Goal: Contribute content

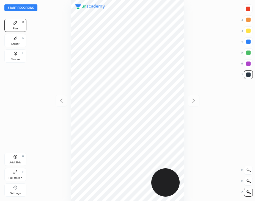
scroll to position [201, 166]
click at [14, 5] on button "Start recording" at bounding box center [20, 7] width 33 height 7
click at [249, 10] on div at bounding box center [248, 9] width 4 height 4
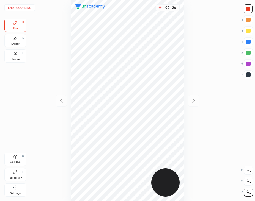
click at [247, 74] on div at bounding box center [248, 75] width 4 height 4
click at [15, 160] on div "Add Slide H" at bounding box center [15, 159] width 22 height 13
click at [59, 104] on icon at bounding box center [61, 101] width 7 height 7
click at [192, 99] on icon at bounding box center [193, 101] width 7 height 7
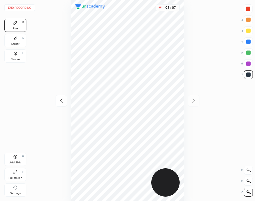
click at [22, 156] on div "H" at bounding box center [23, 156] width 2 height 3
click at [184, 124] on div "06 : 14" at bounding box center [127, 100] width 167 height 201
click at [18, 161] on div "Add Slide" at bounding box center [15, 162] width 12 height 3
click at [246, 10] on div at bounding box center [248, 9] width 4 height 4
click at [11, 55] on div "Shapes L" at bounding box center [15, 55] width 22 height 13
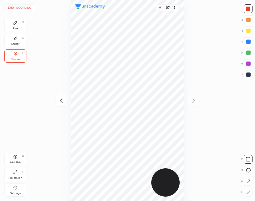
click at [29, 6] on button "End recording" at bounding box center [19, 7] width 30 height 7
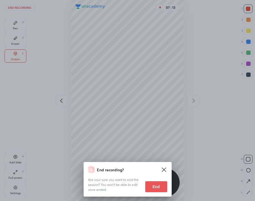
click at [161, 186] on button "End" at bounding box center [156, 186] width 22 height 11
